Goal: Information Seeking & Learning: Learn about a topic

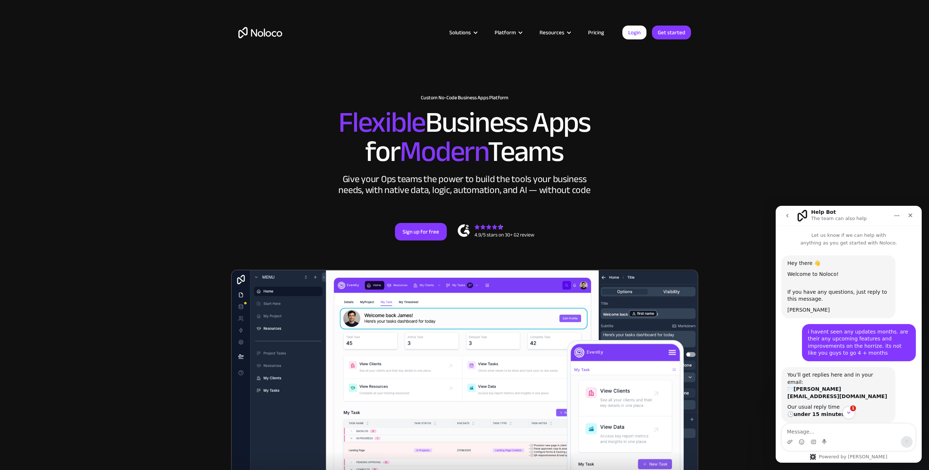
scroll to position [299, 0]
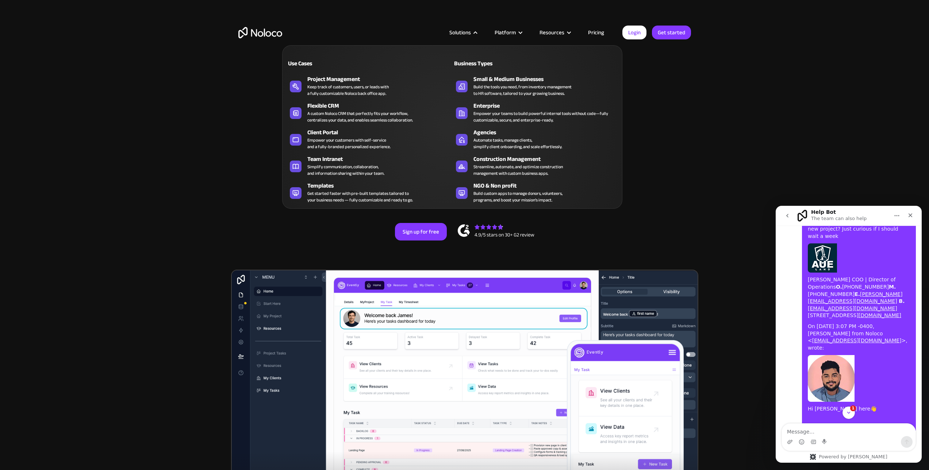
click at [466, 37] on nav "Use Cases Business Types Project Management Keep track of customers, users, or …" at bounding box center [452, 122] width 340 height 174
click at [491, 161] on div "Construction Management" at bounding box center [548, 159] width 148 height 9
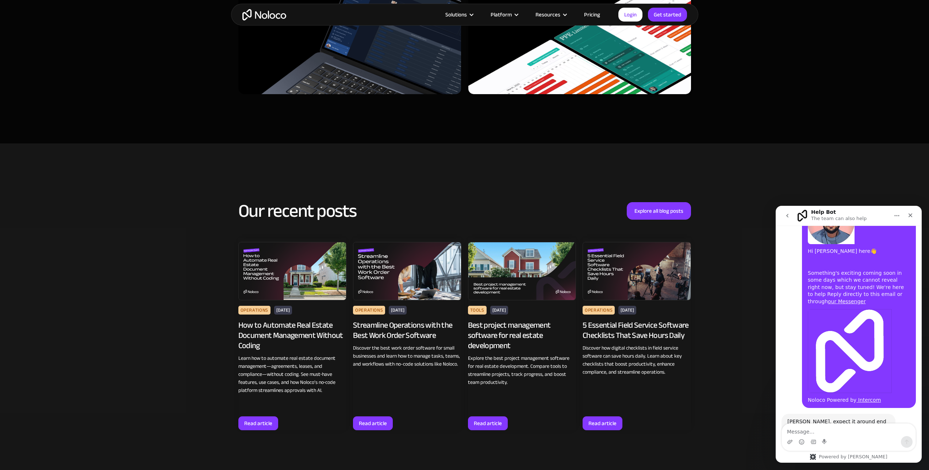
scroll to position [2964, 0]
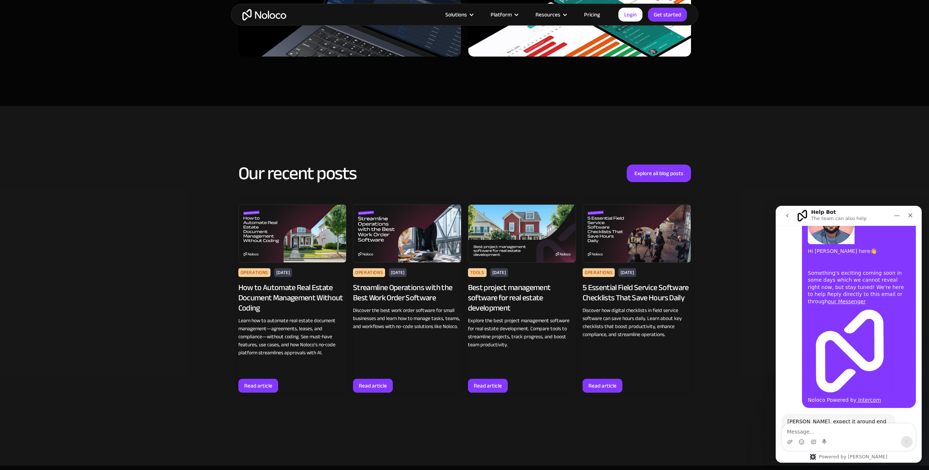
click at [408, 240] on img at bounding box center [407, 233] width 108 height 58
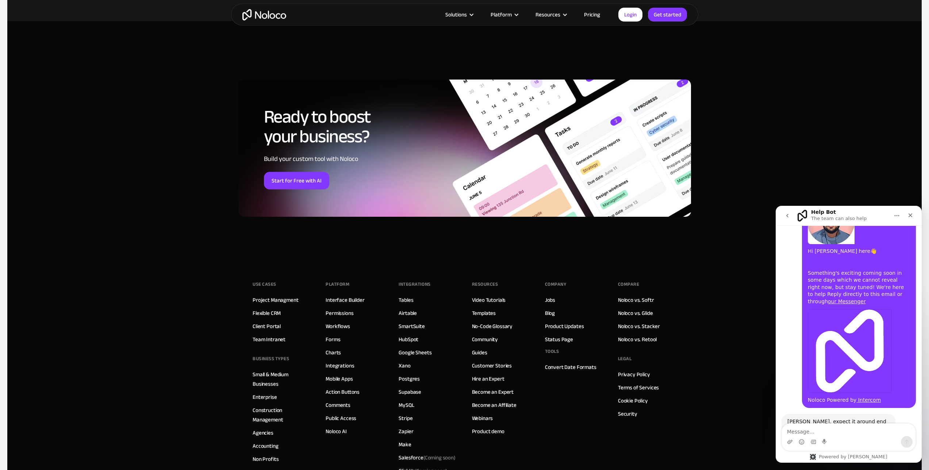
scroll to position [4223, 0]
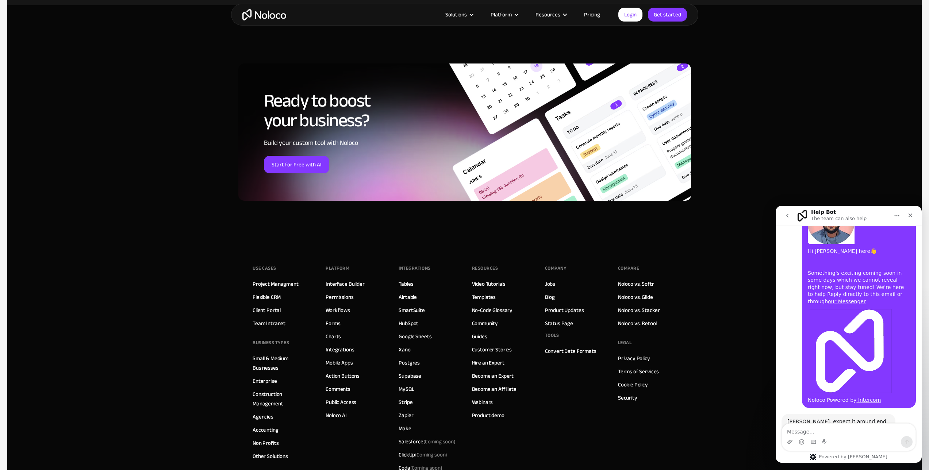
click at [334, 358] on link "Mobile Apps" at bounding box center [339, 362] width 27 height 9
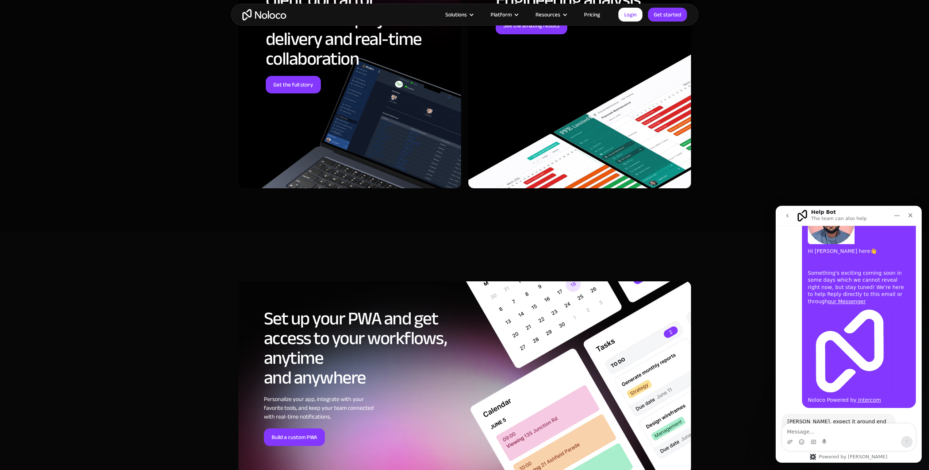
scroll to position [2127, 0]
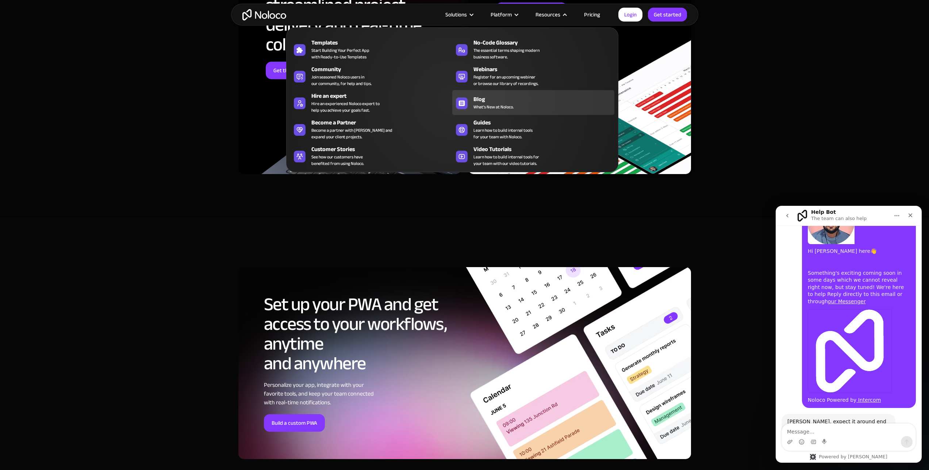
click at [482, 100] on div "Blog" at bounding box center [546, 99] width 144 height 9
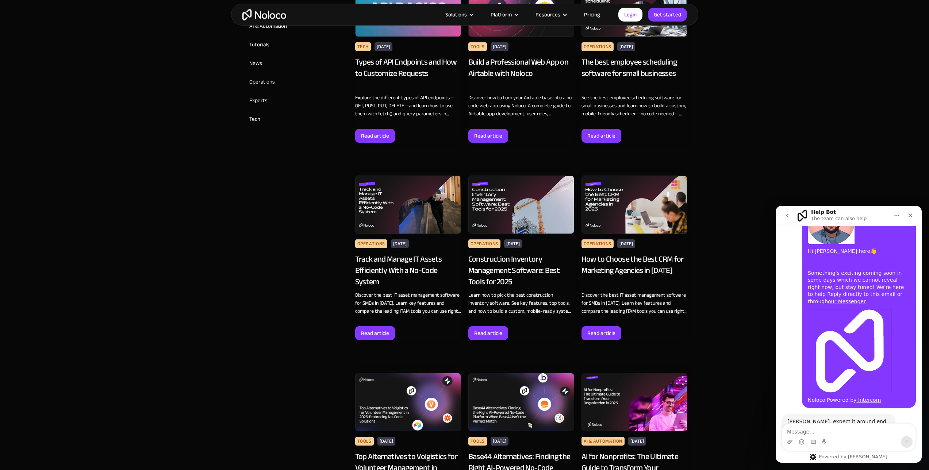
scroll to position [624, 0]
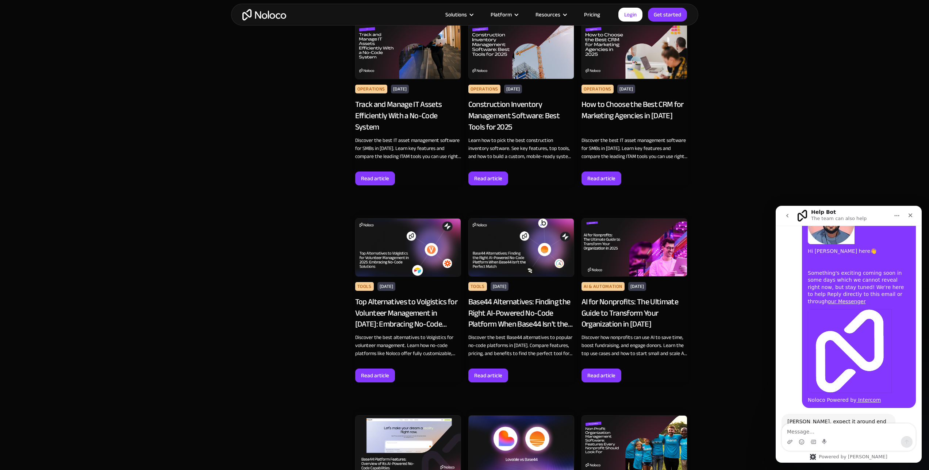
click at [493, 267] on img at bounding box center [521, 247] width 106 height 58
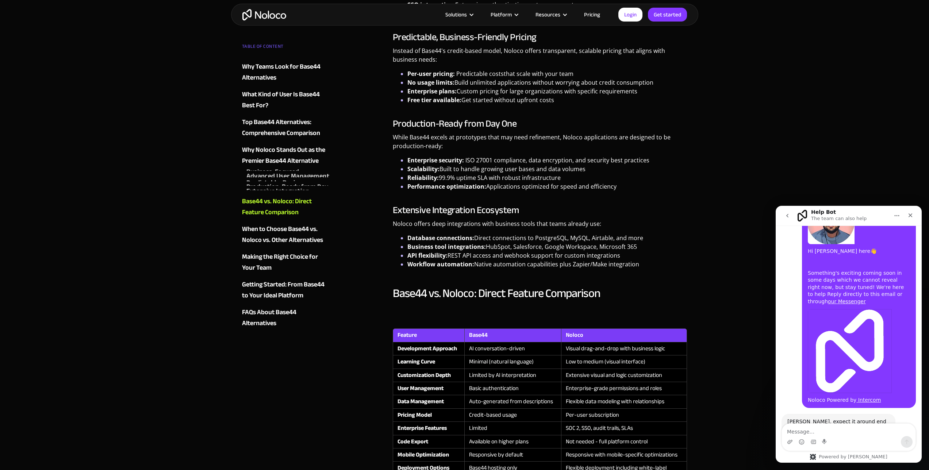
scroll to position [1457, 0]
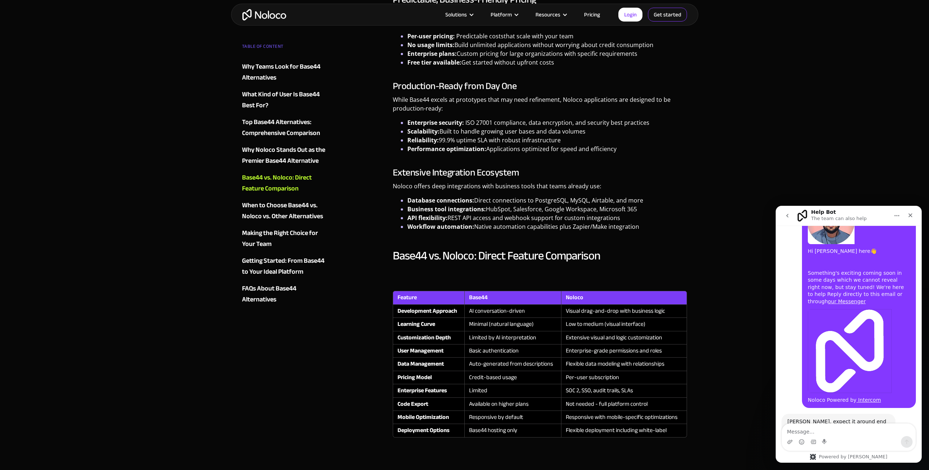
click at [661, 12] on link "Get started" at bounding box center [667, 15] width 39 height 14
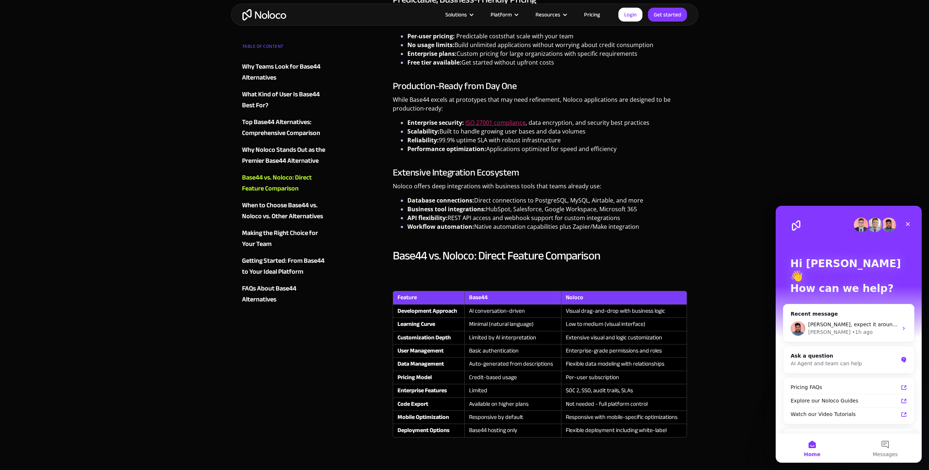
scroll to position [1448, 0]
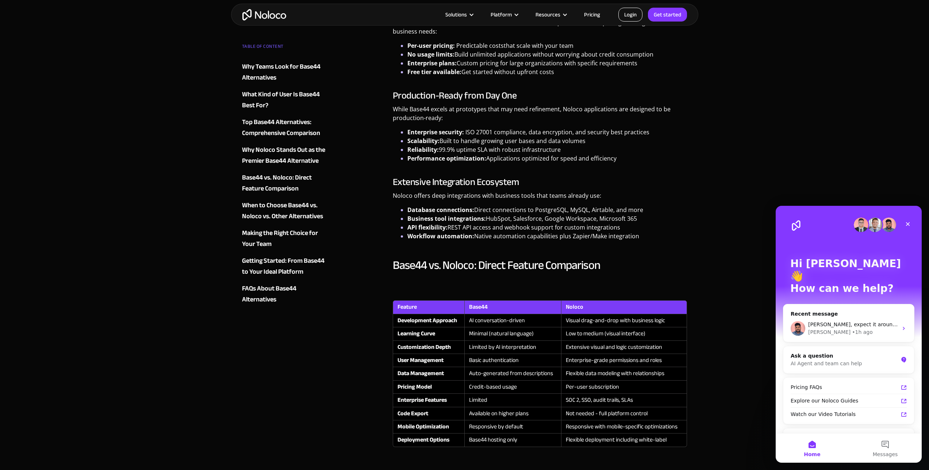
click at [627, 14] on link "Login" at bounding box center [631, 15] width 24 height 14
